Goal: Information Seeking & Learning: Learn about a topic

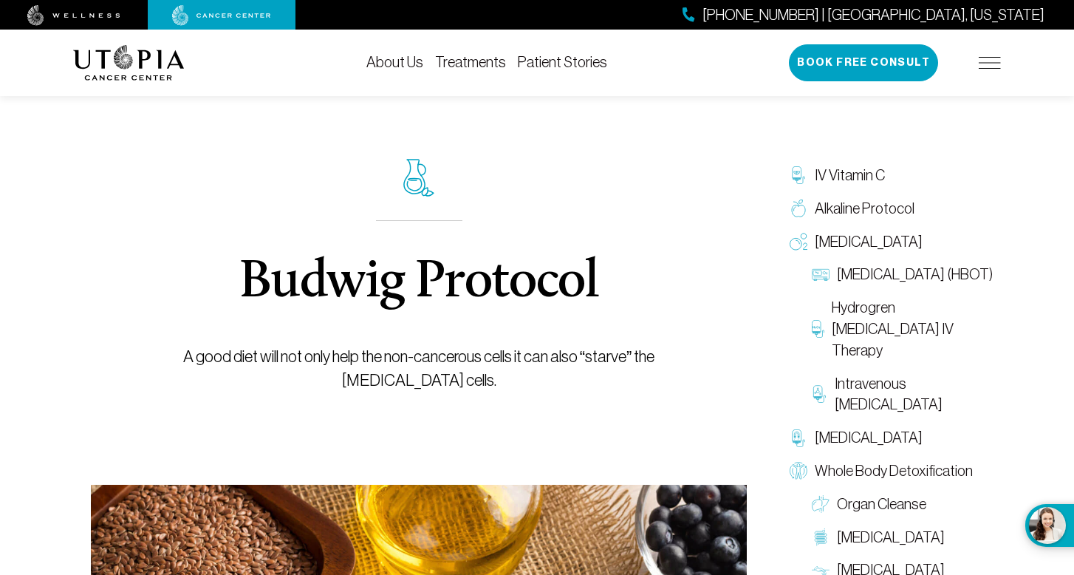
click at [404, 59] on link "About Us" at bounding box center [394, 62] width 57 height 16
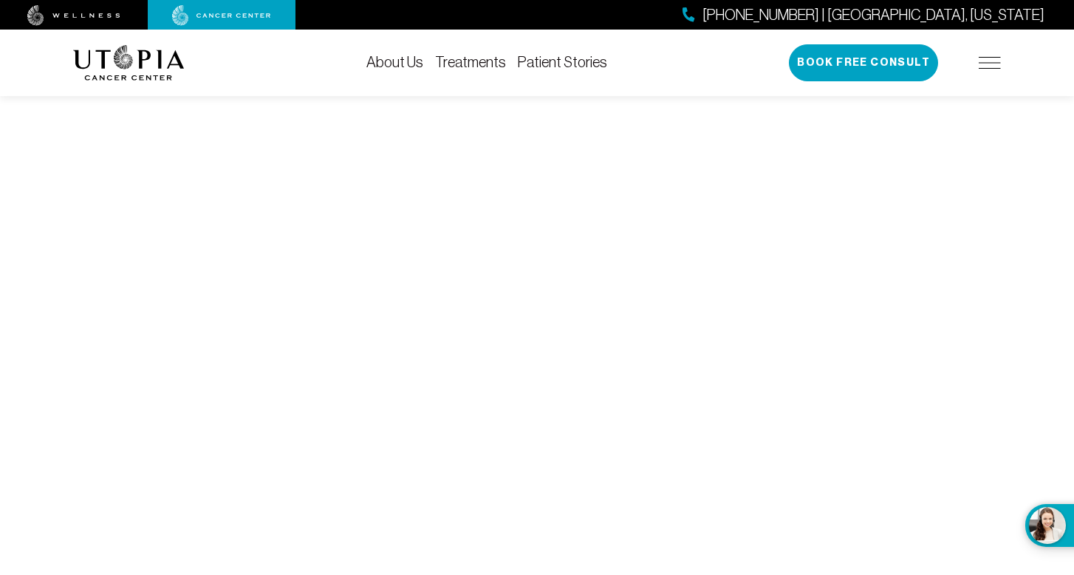
scroll to position [5571, 0]
click at [469, 64] on link "Treatments" at bounding box center [470, 62] width 71 height 16
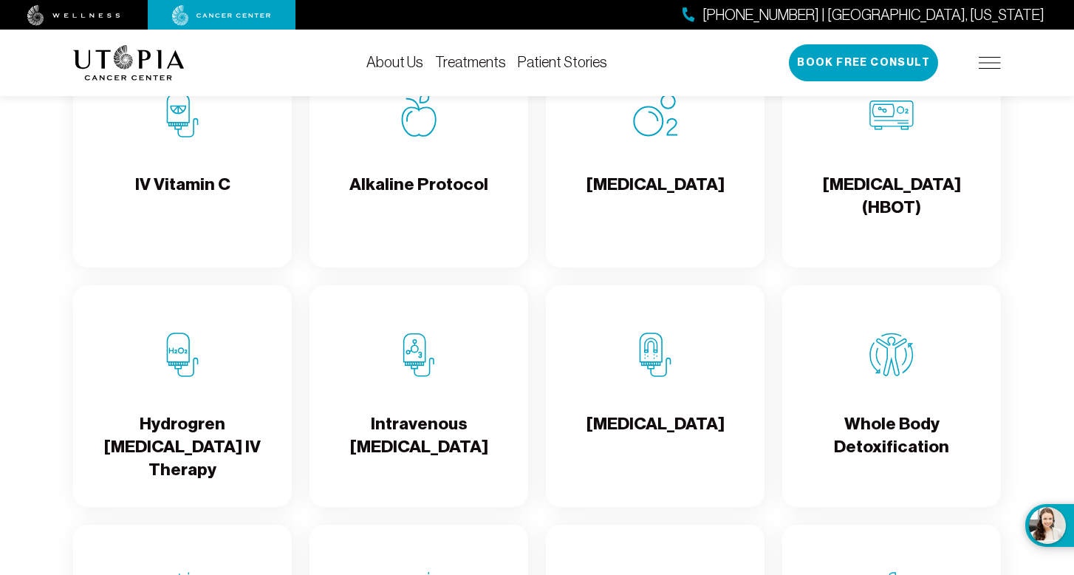
scroll to position [1544, 0]
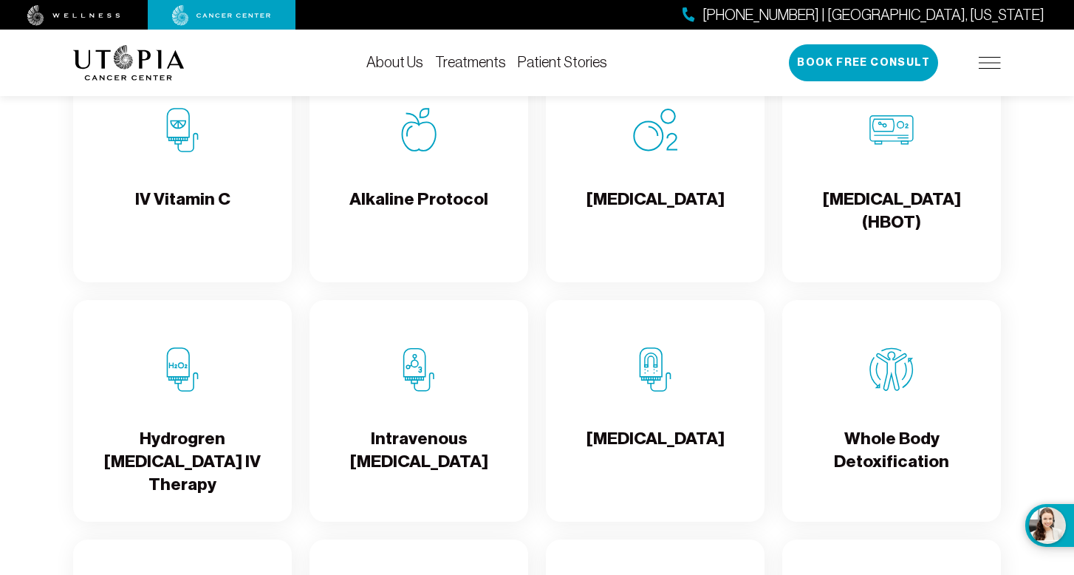
click at [207, 217] on h4 "IV Vitamin C" at bounding box center [182, 212] width 95 height 48
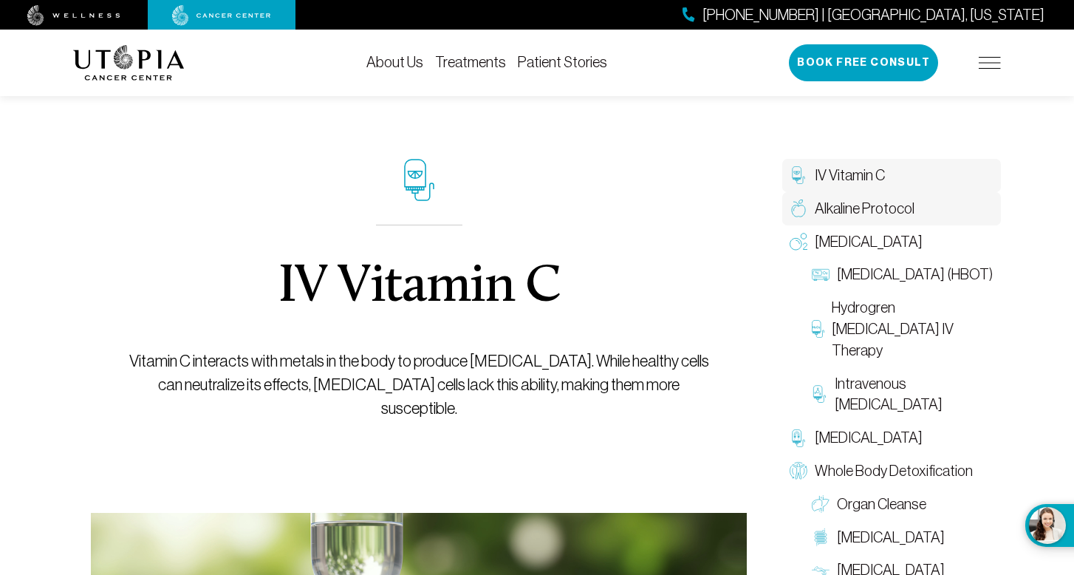
click at [854, 212] on span "Alkaline Protocol" at bounding box center [865, 208] width 100 height 21
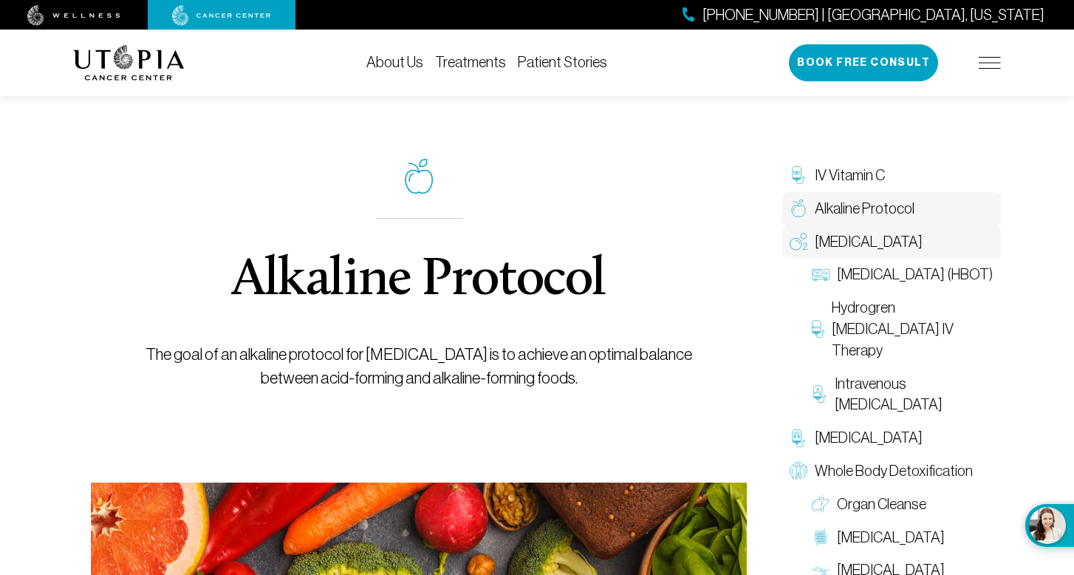
click at [859, 237] on span "[MEDICAL_DATA]" at bounding box center [869, 241] width 108 height 21
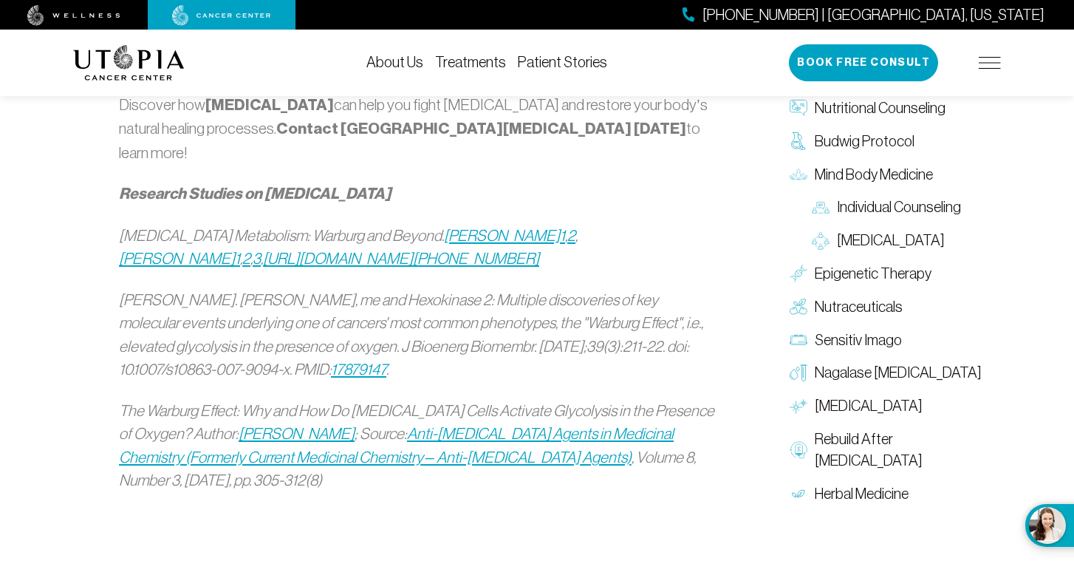
scroll to position [1818, 0]
click at [863, 427] on span "Rebuild After [MEDICAL_DATA]" at bounding box center [904, 448] width 179 height 43
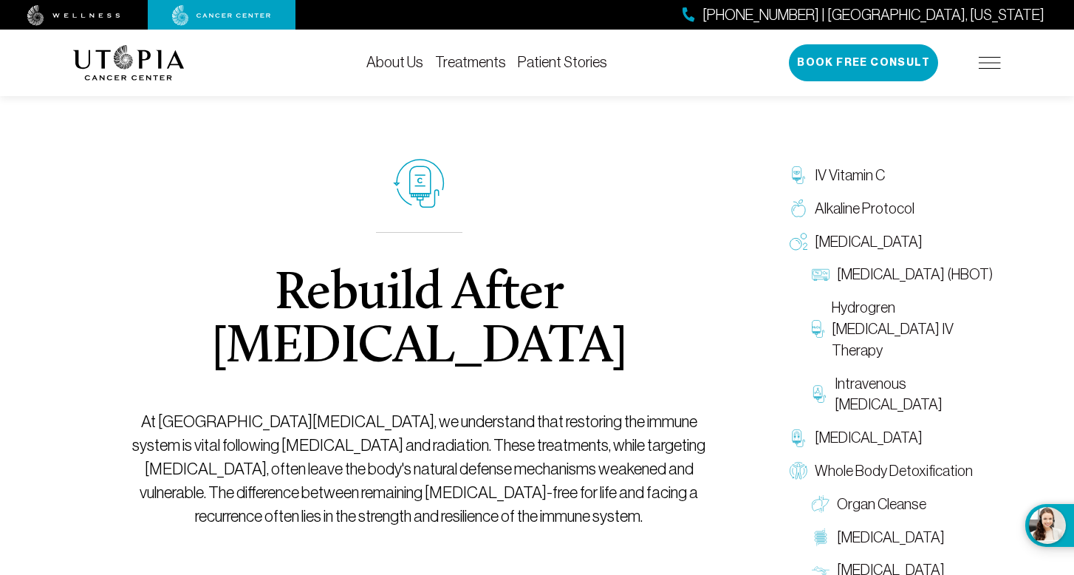
click at [561, 58] on link "Patient Stories" at bounding box center [562, 62] width 89 height 16
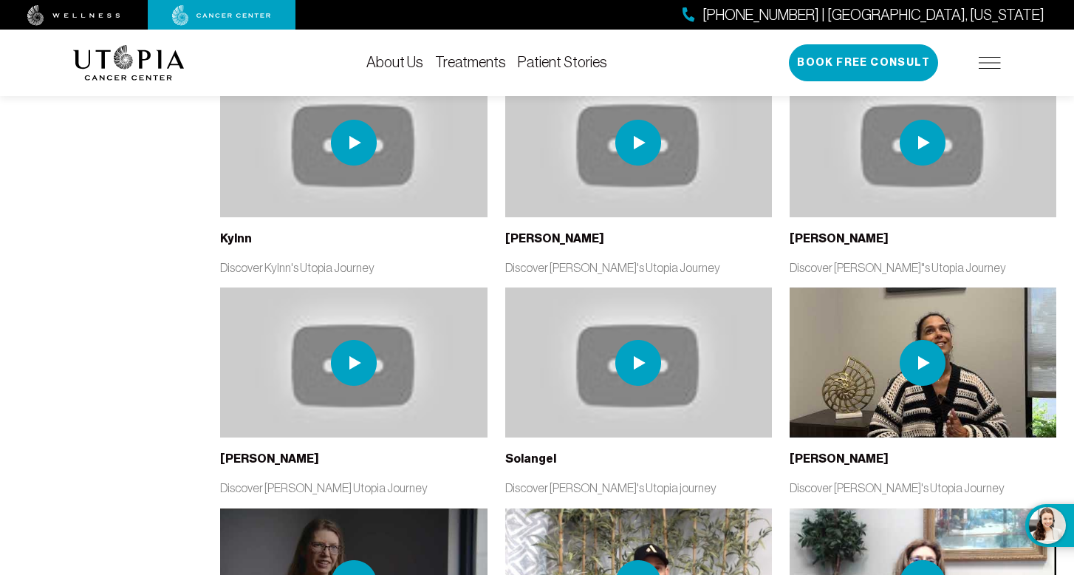
scroll to position [2888, 0]
